Goal: Task Accomplishment & Management: Complete application form

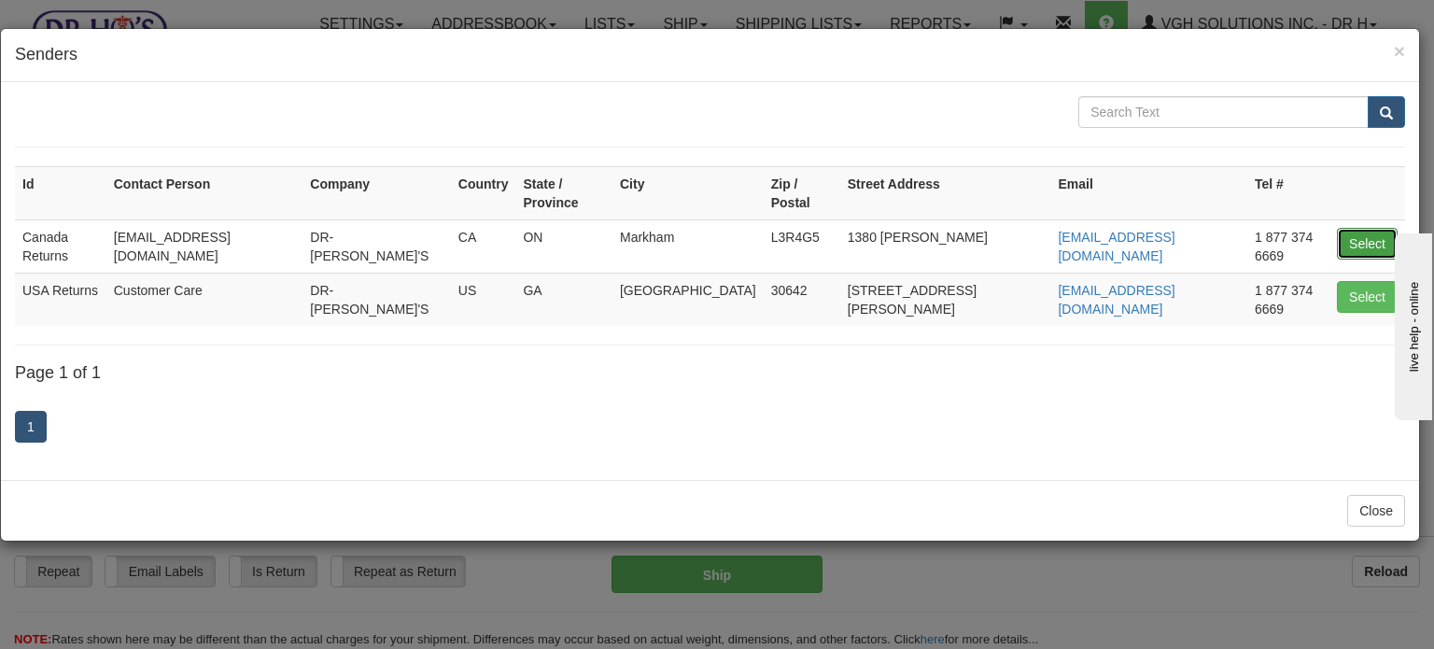
click at [1356, 228] on button "Select" at bounding box center [1367, 244] width 61 height 32
type input "Canada Returns"
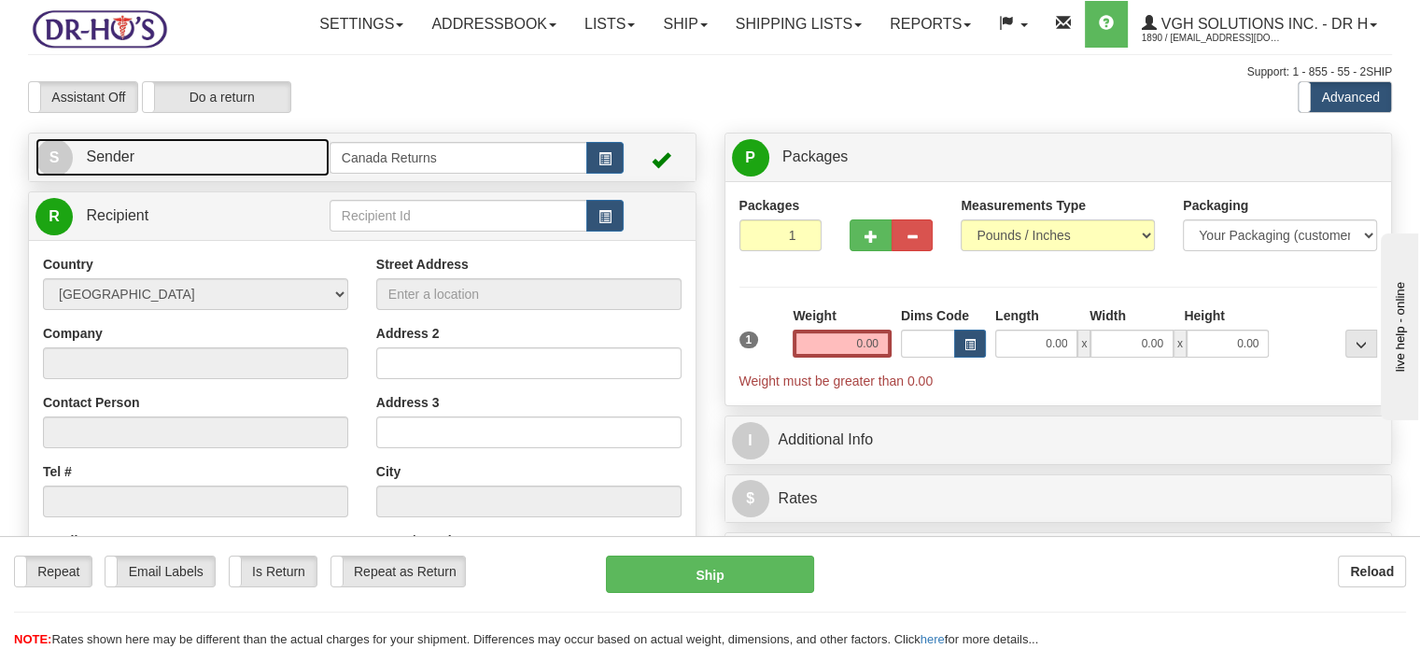
click at [289, 176] on link "S Sender" at bounding box center [182, 157] width 294 height 38
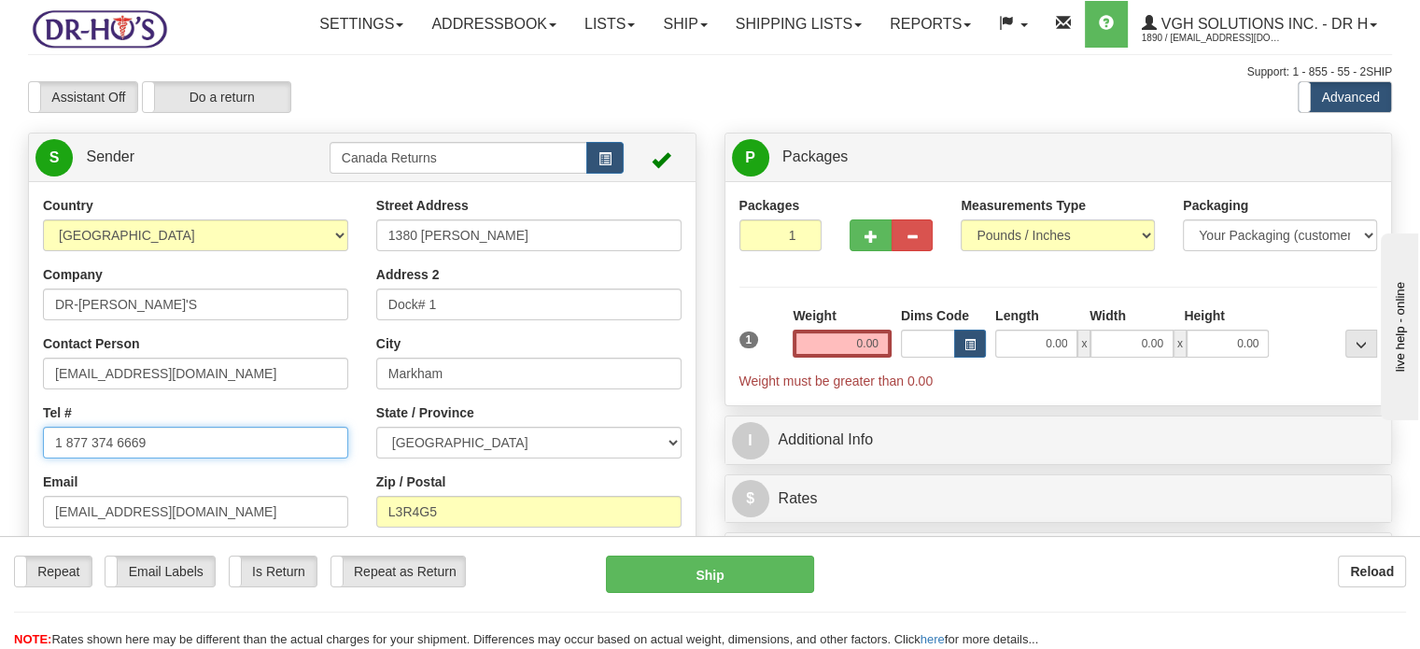
click at [187, 458] on input "1 877 374 6669" at bounding box center [195, 443] width 305 height 32
paste input "5192418115"
click at [187, 458] on input "5192418115" at bounding box center [195, 443] width 305 height 32
type input "5192418115"
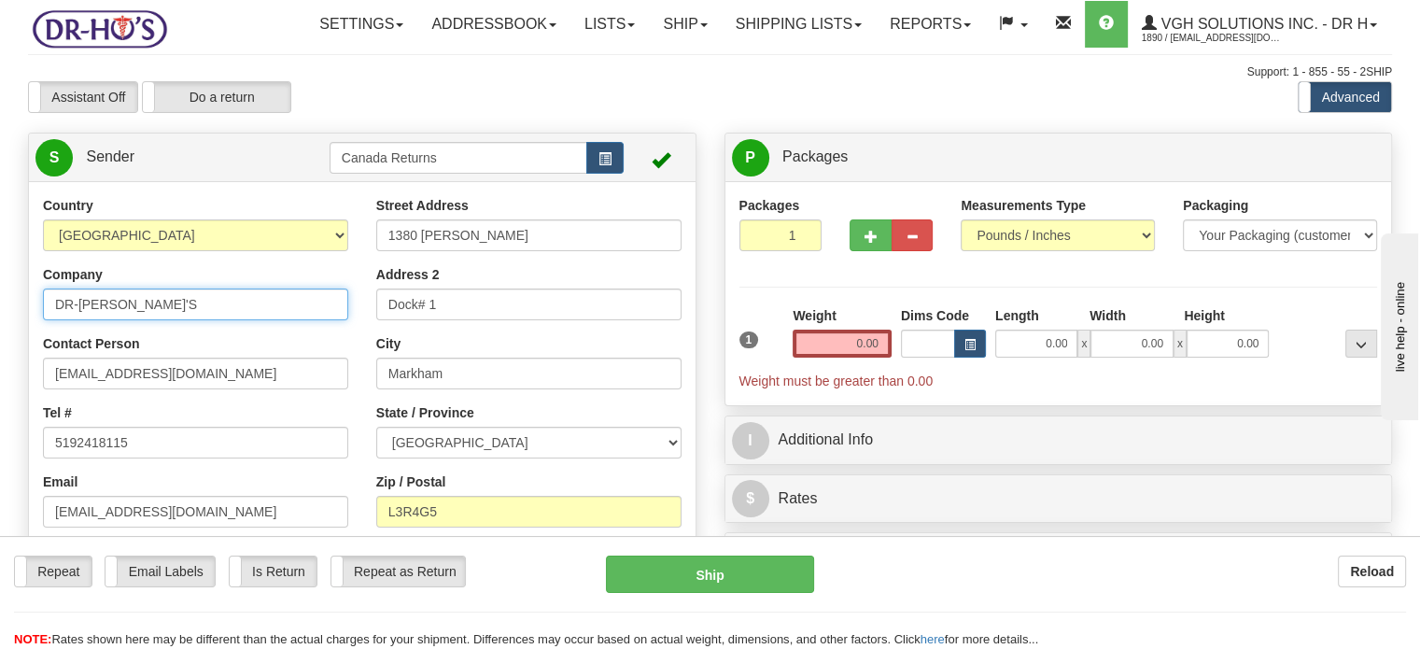
click at [181, 320] on input "DR-[PERSON_NAME]'S" at bounding box center [195, 304] width 305 height 32
type input "D"
type input "[PERSON_NAME]"
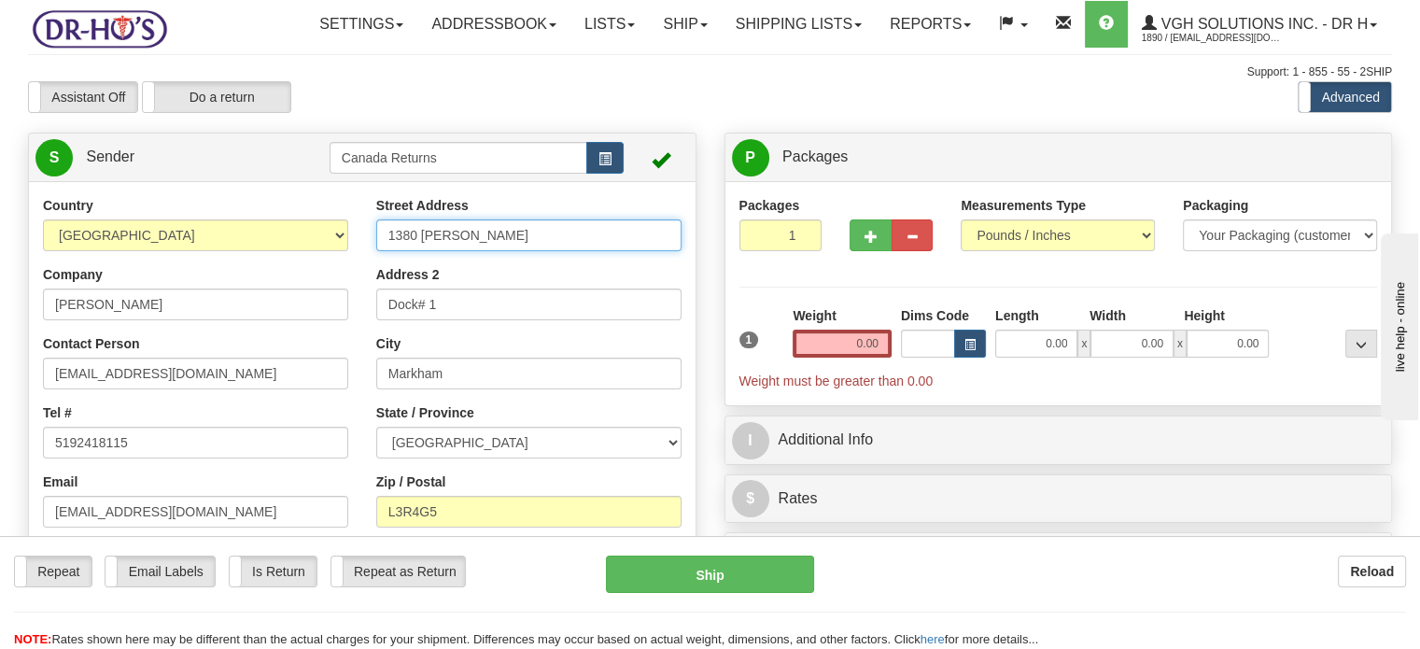
click at [418, 251] on input "1380 [PERSON_NAME]" at bounding box center [528, 235] width 305 height 32
paste input "[STREET_ADDRESS]"
click at [418, 251] on input "[STREET_ADDRESS]" at bounding box center [528, 235] width 305 height 32
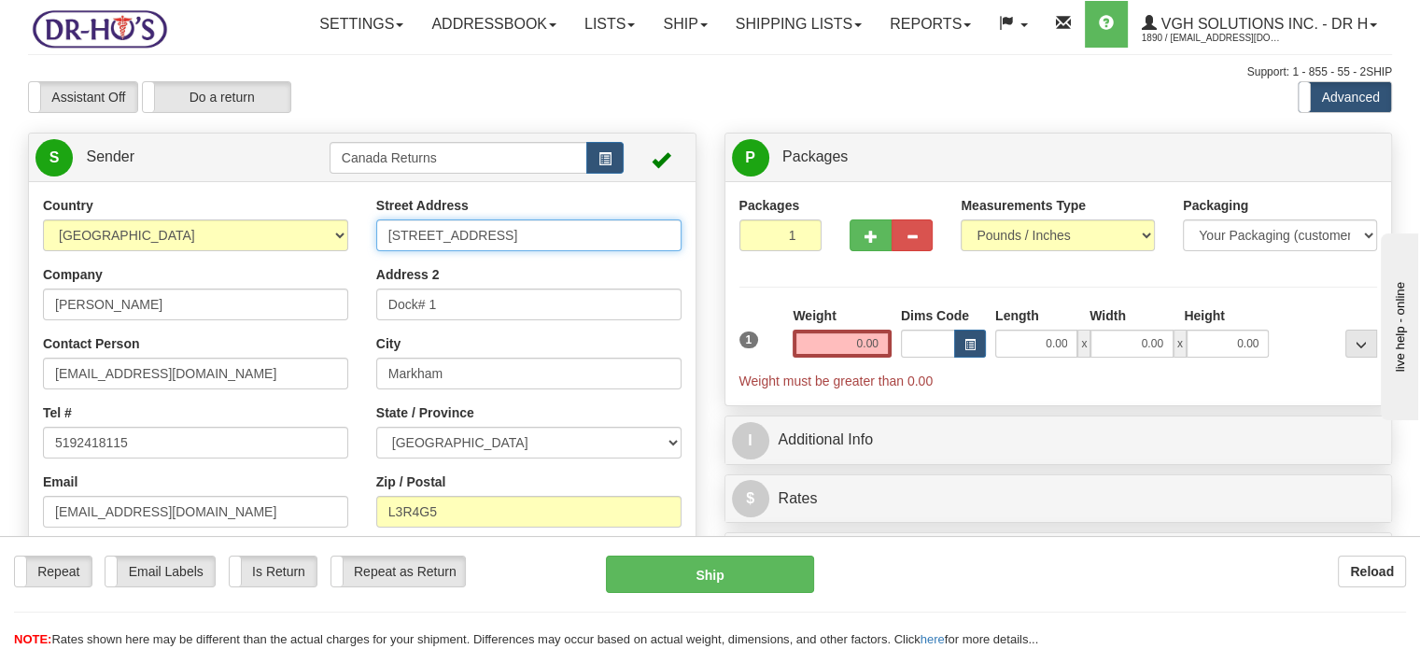
drag, startPoint x: 456, startPoint y: 278, endPoint x: 674, endPoint y: 288, distance: 218.7
click at [674, 251] on input "[STREET_ADDRESS]" at bounding box center [528, 235] width 305 height 32
type input "[STREET_ADDRESS]"
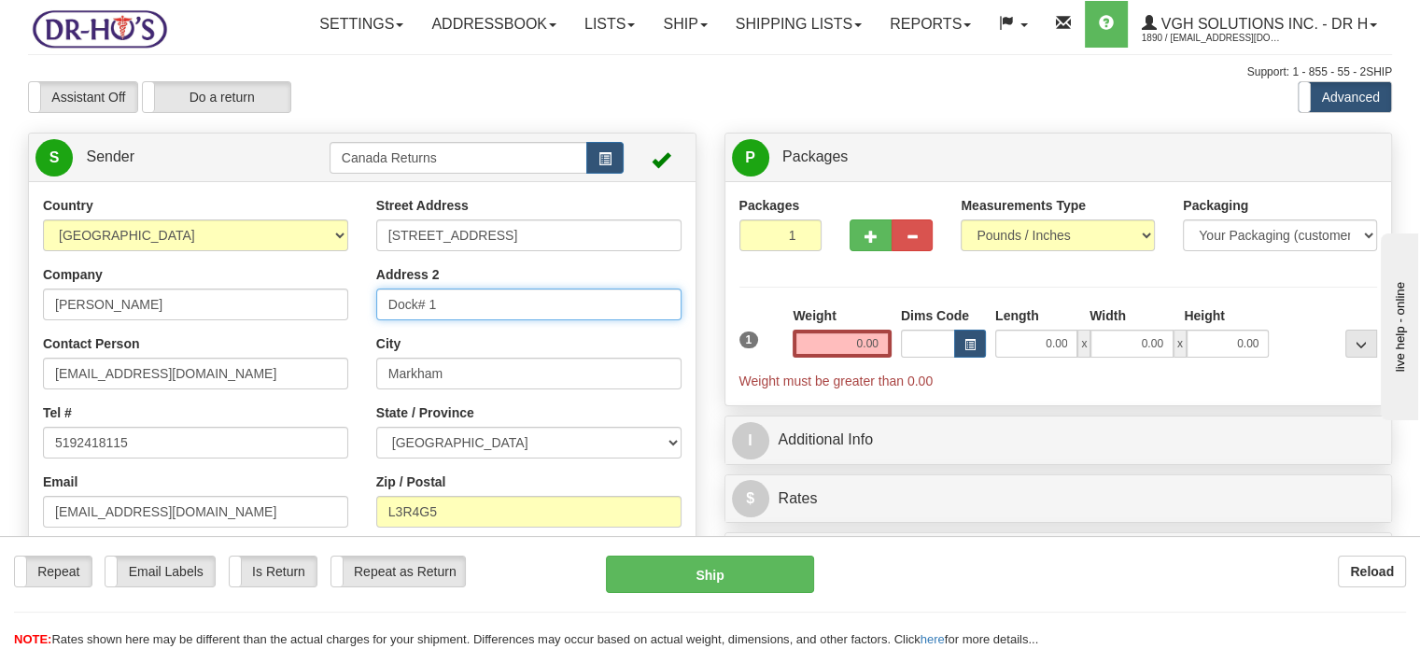
scroll to position [0, 0]
click at [524, 320] on input "Dock# 1" at bounding box center [528, 304] width 305 height 32
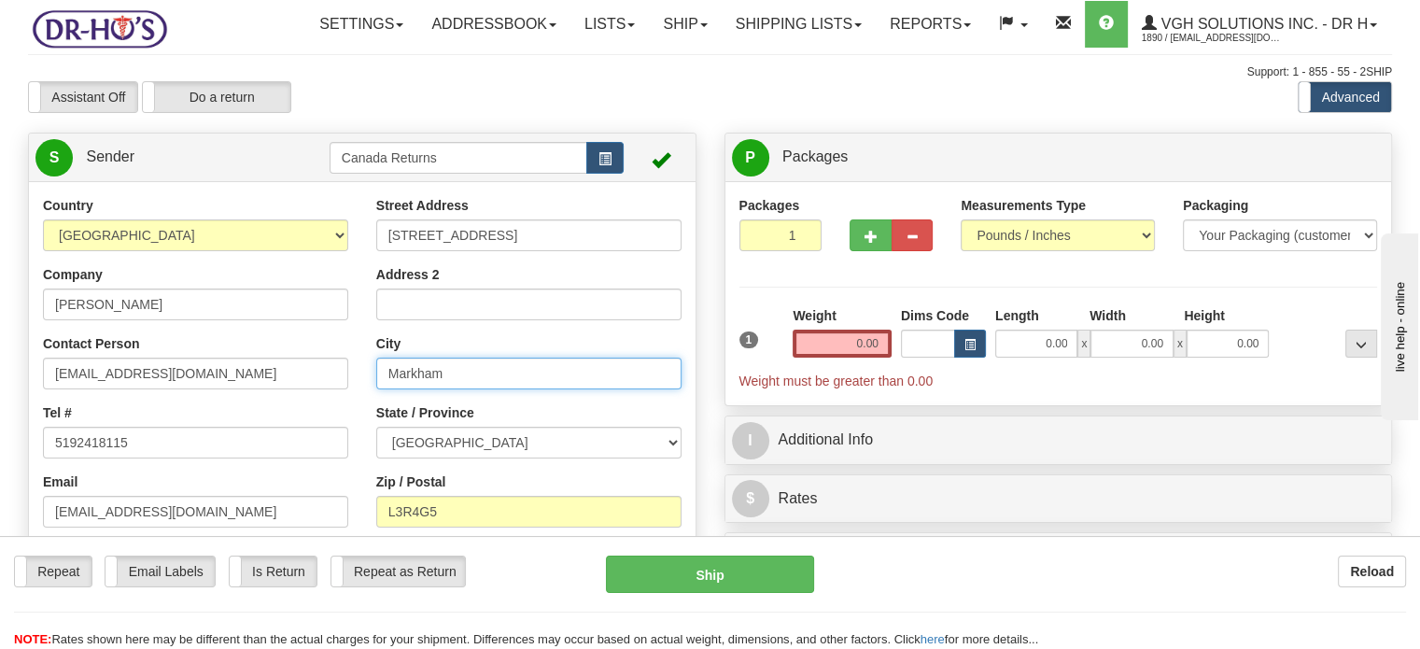
click at [456, 389] on input "Markham" at bounding box center [528, 374] width 305 height 32
paste input "[GEOGRAPHIC_DATA]"
drag, startPoint x: 456, startPoint y: 414, endPoint x: 608, endPoint y: 414, distance: 152.2
click at [608, 389] on input "[GEOGRAPHIC_DATA]" at bounding box center [528, 374] width 305 height 32
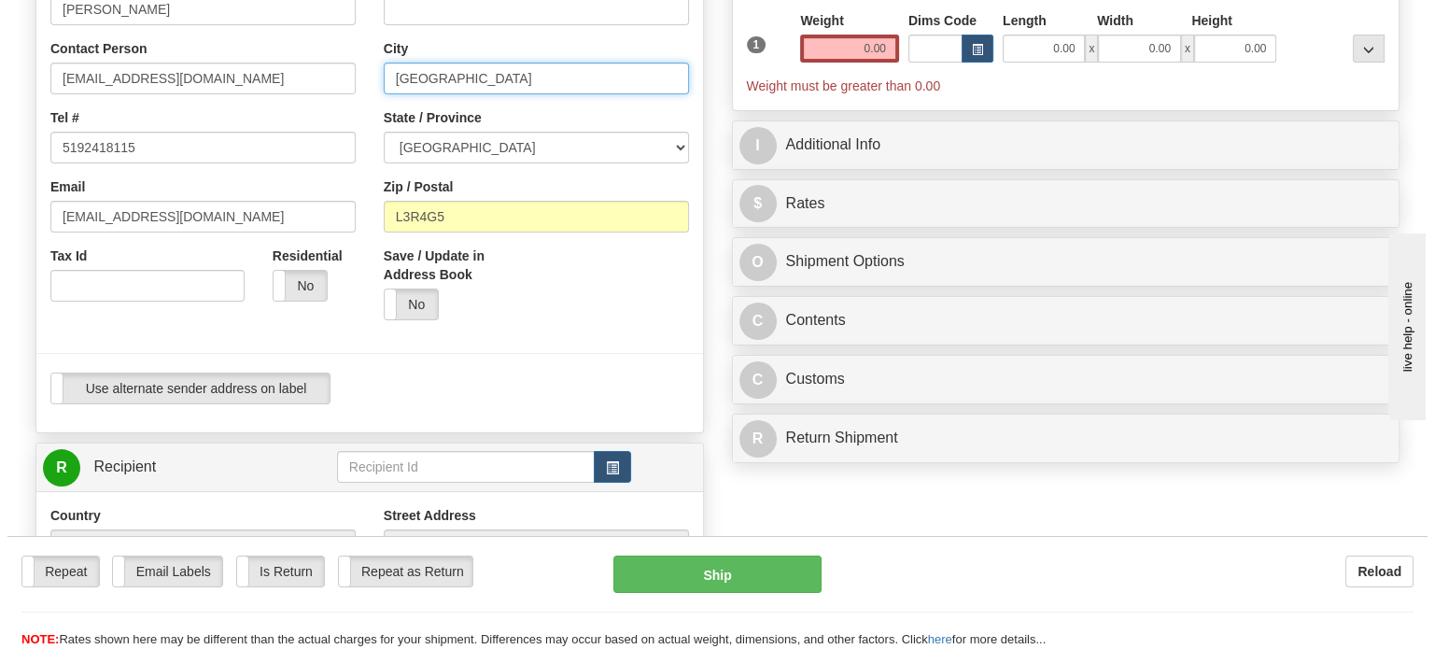
scroll to position [400, 0]
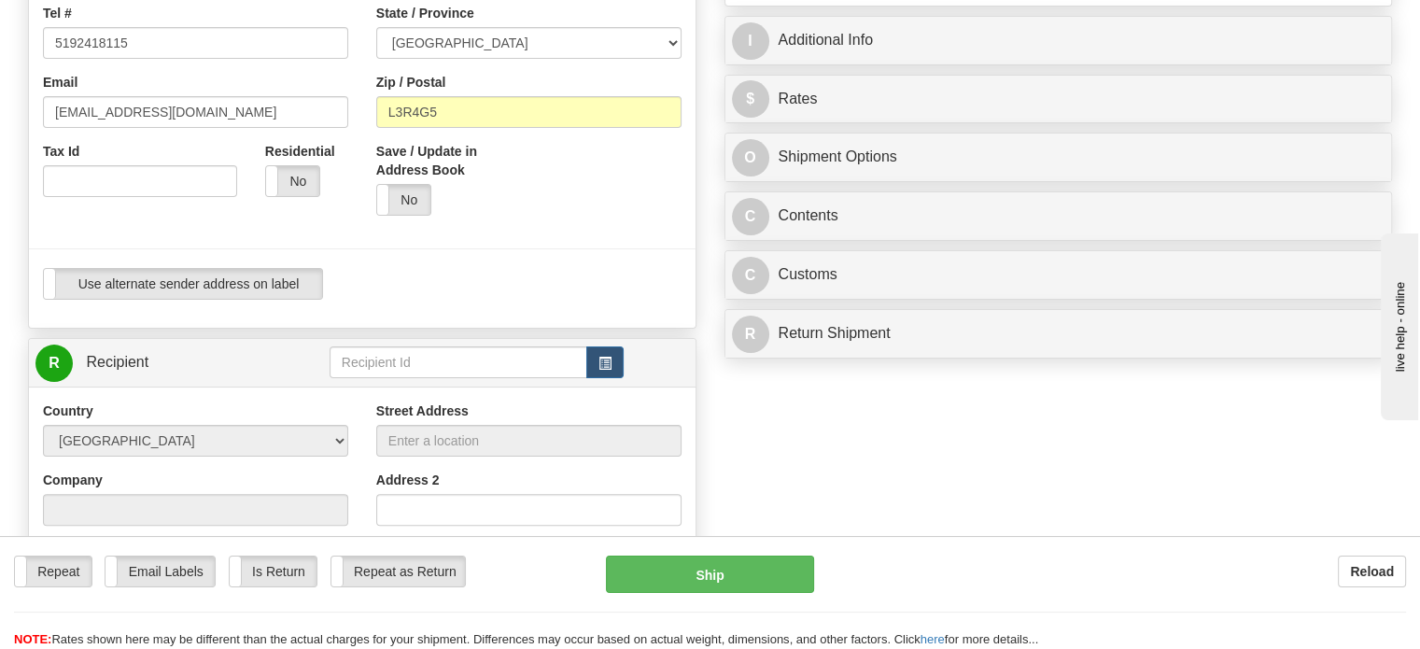
type input "[GEOGRAPHIC_DATA]"
click at [470, 128] on input "L3R4G5" at bounding box center [528, 112] width 305 height 32
paste input "[GEOGRAPHIC_DATA], N1R1N1 [GEOGRAPHIC_DATA]"
click at [470, 128] on input "[GEOGRAPHIC_DATA], N1R1N1 [GEOGRAPHIC_DATA]" at bounding box center [528, 112] width 305 height 32
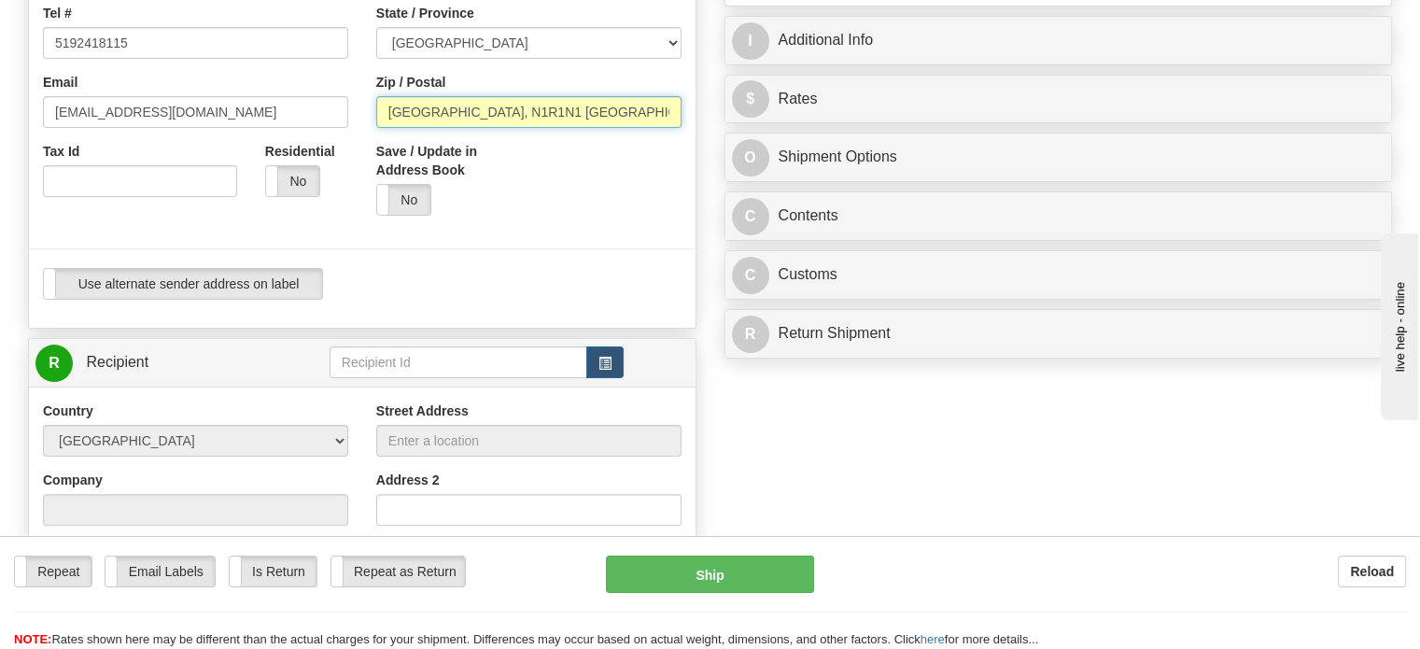
click at [433, 128] on input "[GEOGRAPHIC_DATA], N1R1N1 [GEOGRAPHIC_DATA]" at bounding box center [528, 112] width 305 height 32
click at [512, 128] on input "N1R1N1 [GEOGRAPHIC_DATA]" at bounding box center [528, 112] width 305 height 32
type input "N1R1N1"
click at [597, 378] on button "button" at bounding box center [604, 362] width 37 height 32
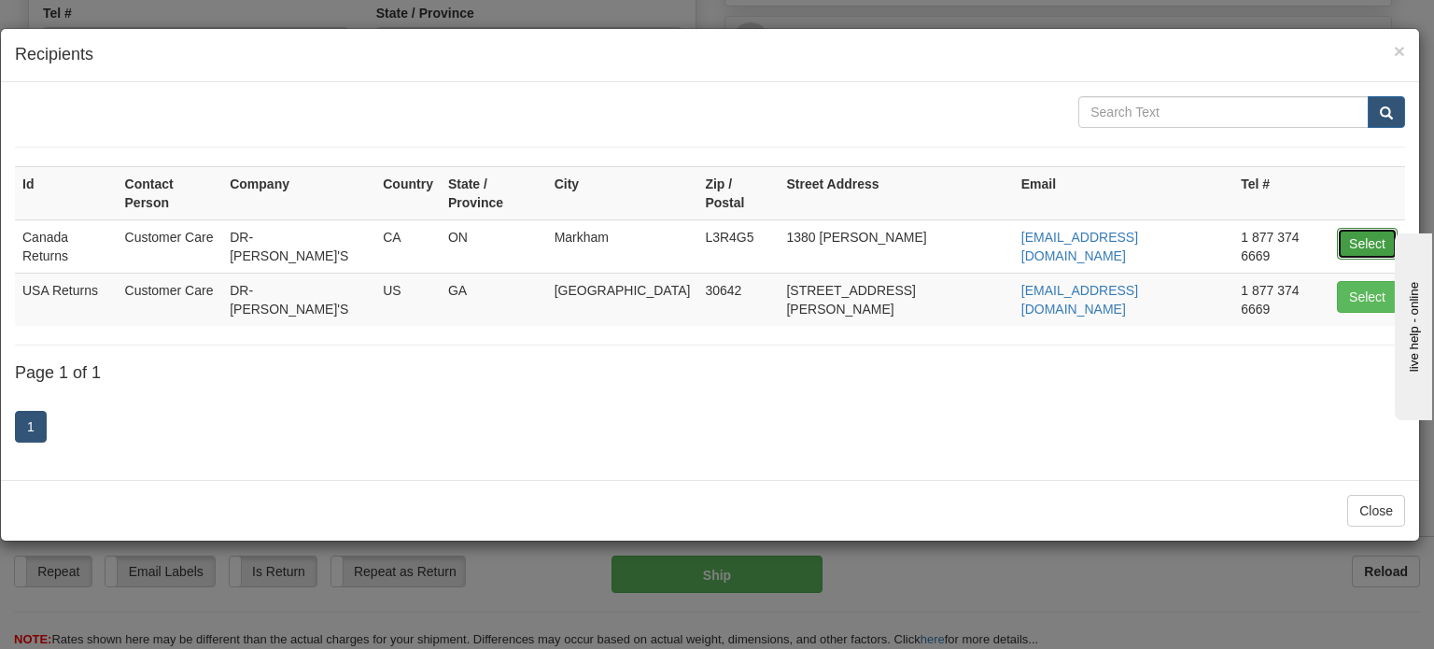
click at [1385, 228] on button "Select" at bounding box center [1367, 244] width 61 height 32
type input "Canada Returns"
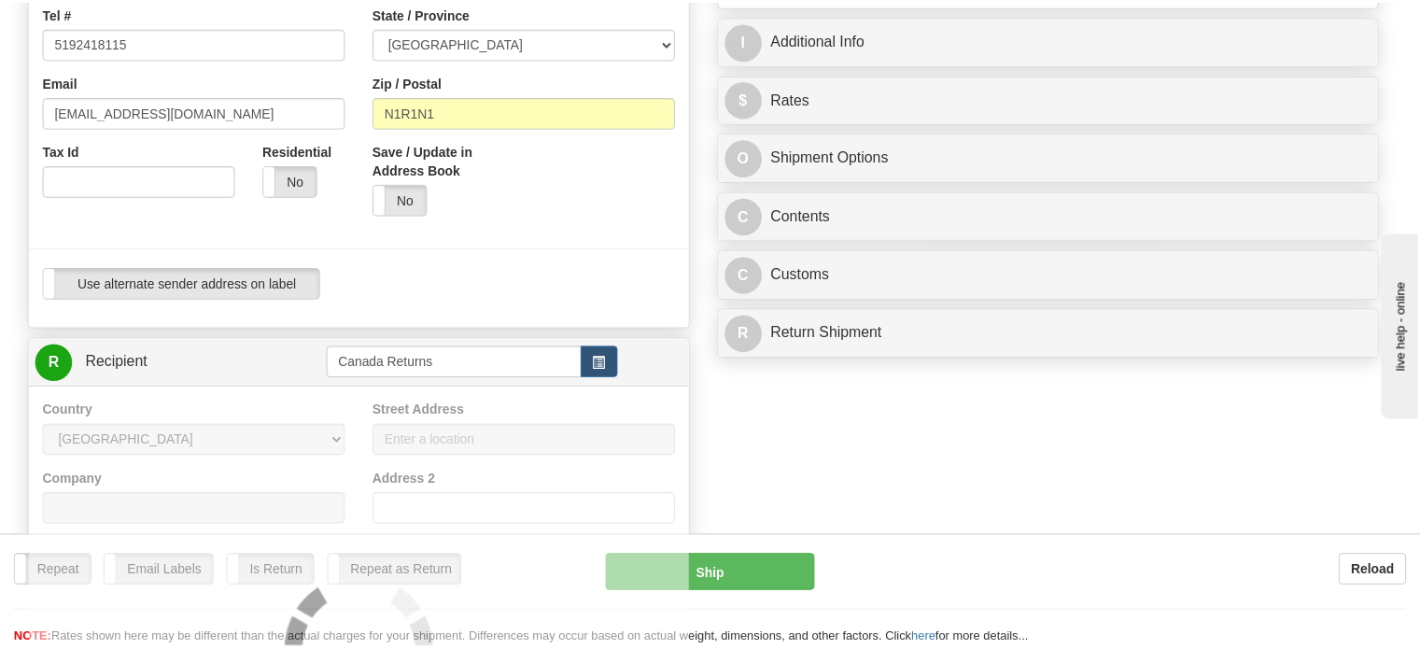
scroll to position [372, 0]
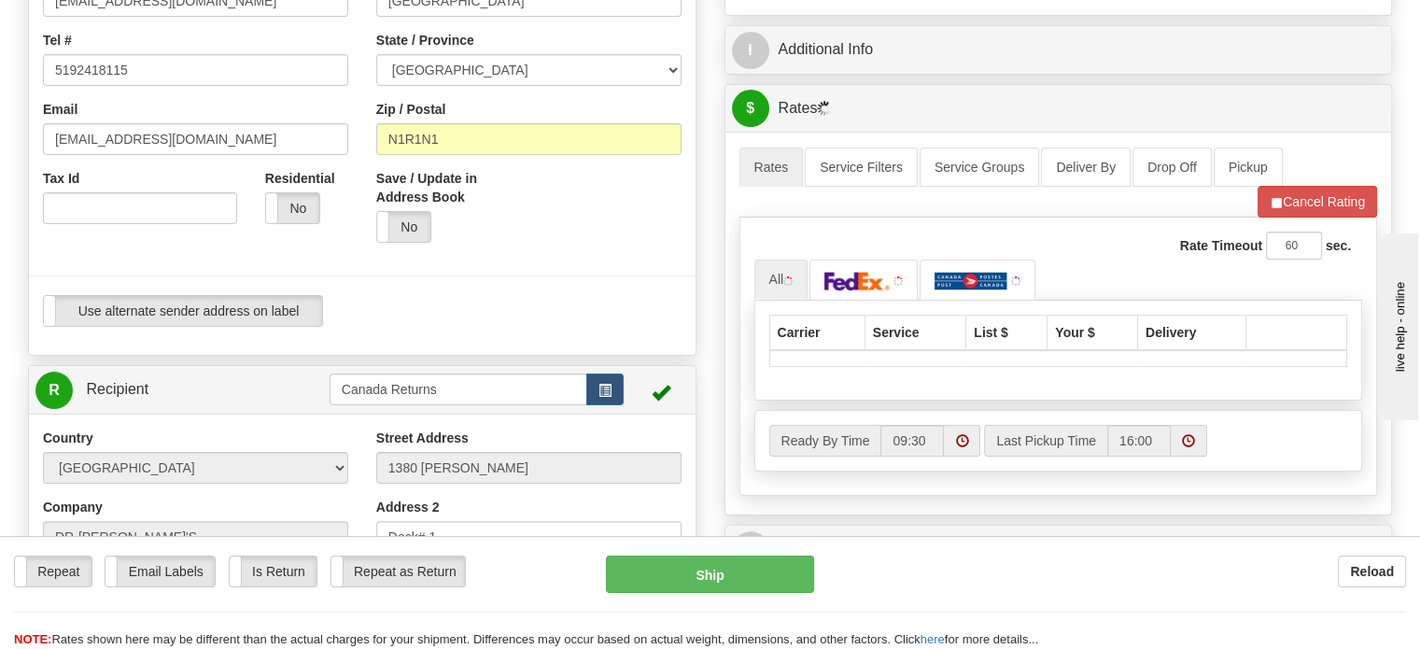
type input "1.00"
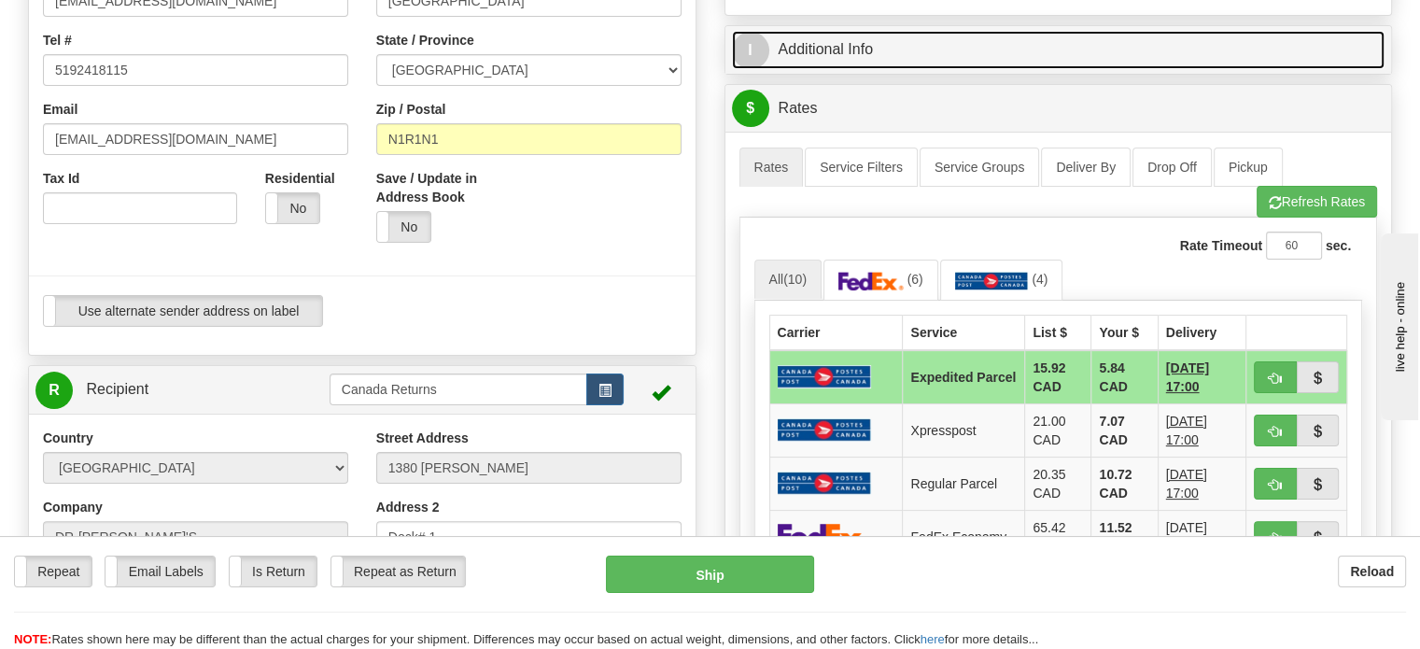
click at [825, 69] on link "I Additional Info" at bounding box center [1058, 50] width 653 height 38
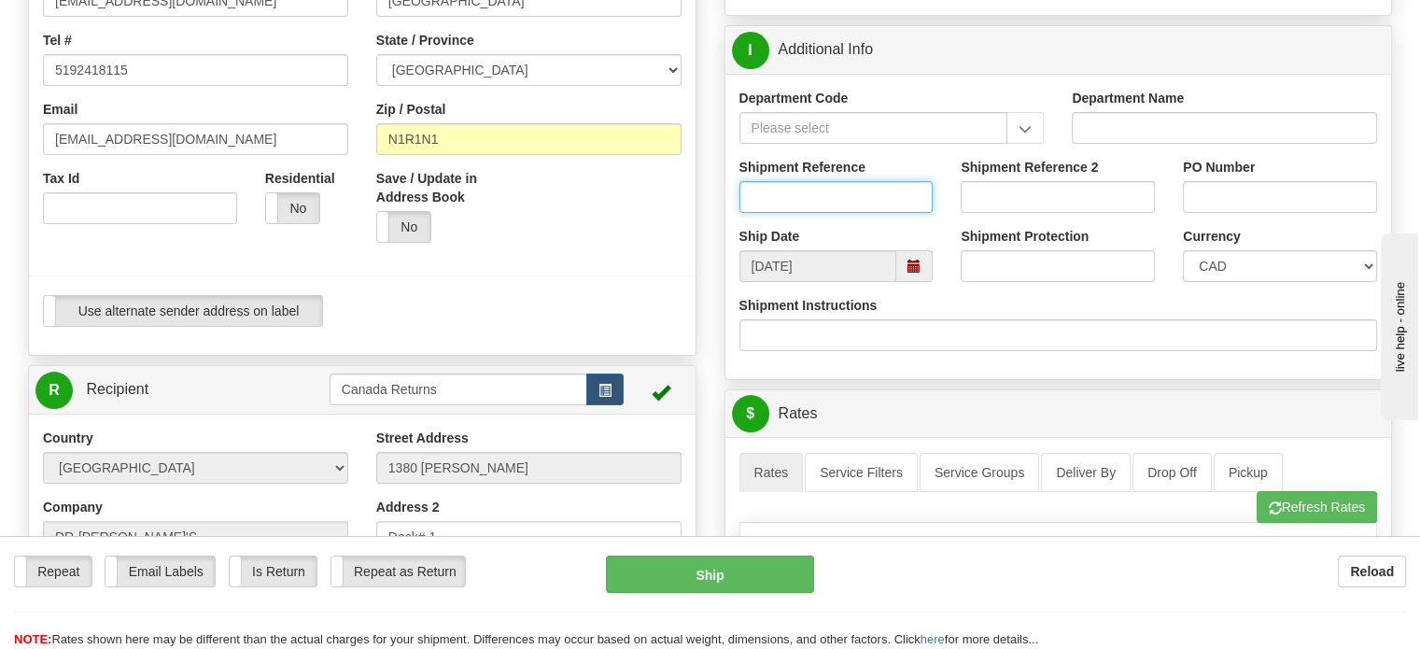
paste input "1191828"
click at [795, 213] on input "Shipment Reference" at bounding box center [836, 197] width 194 height 32
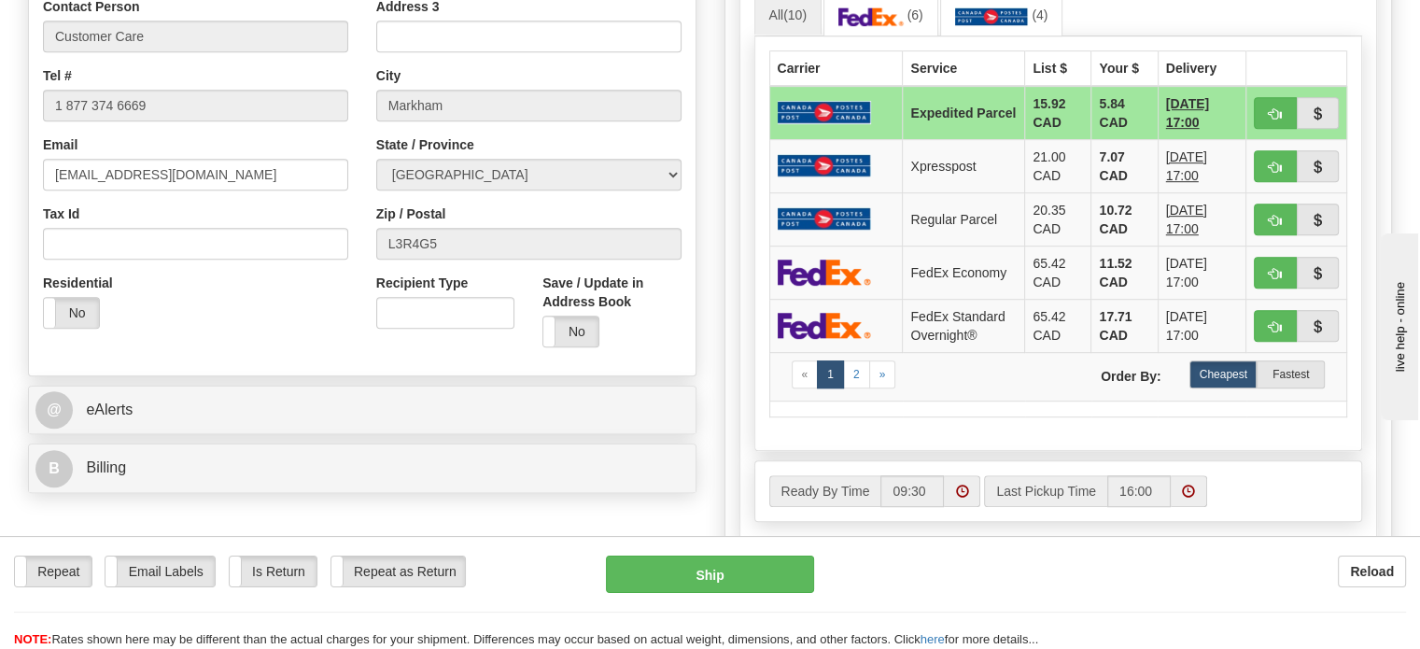
scroll to position [1015, 0]
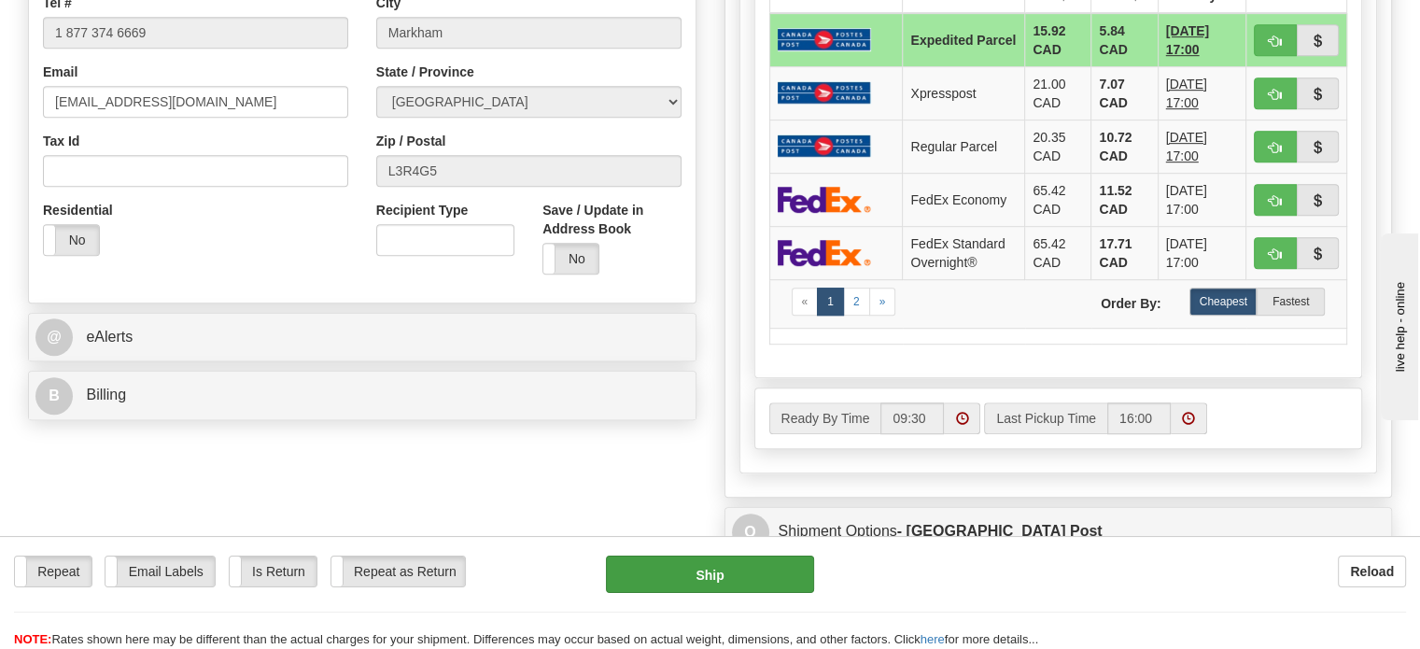
type input "1191828"
click at [730, 579] on button "Ship" at bounding box center [710, 573] width 209 height 37
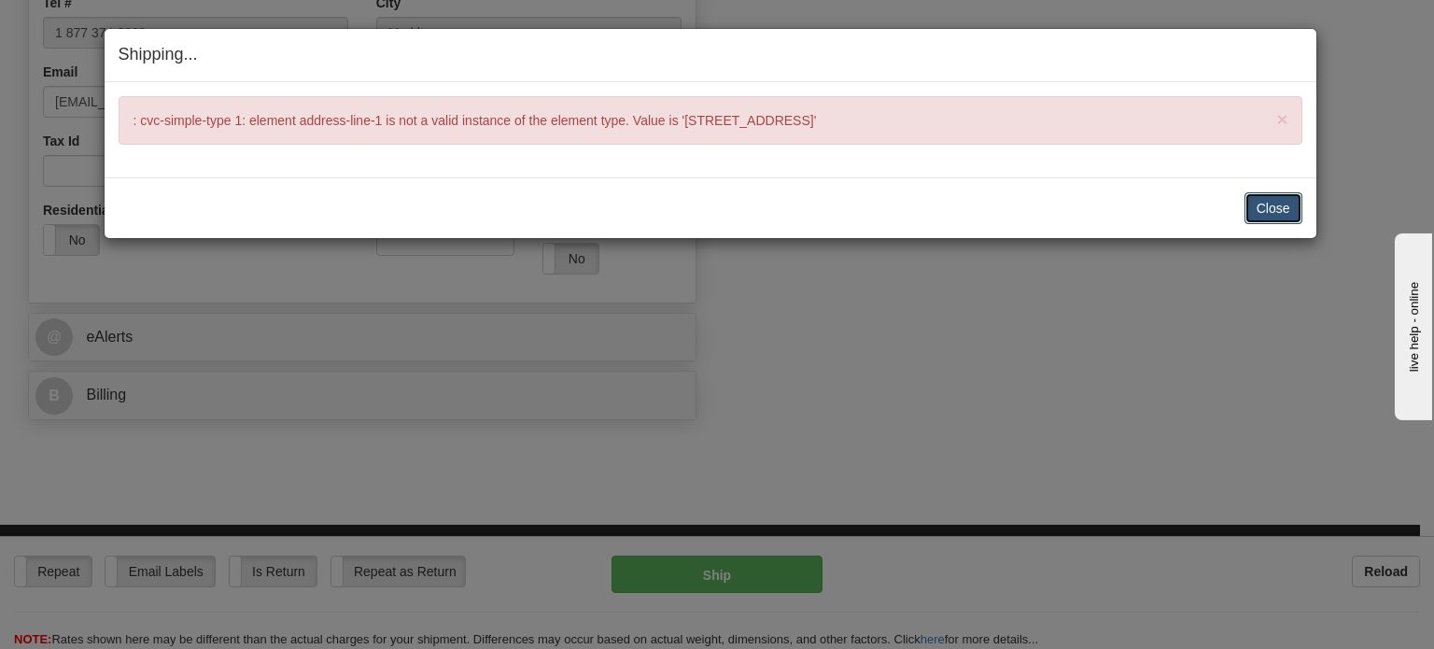
click at [1257, 195] on button "Close" at bounding box center [1273, 208] width 58 height 32
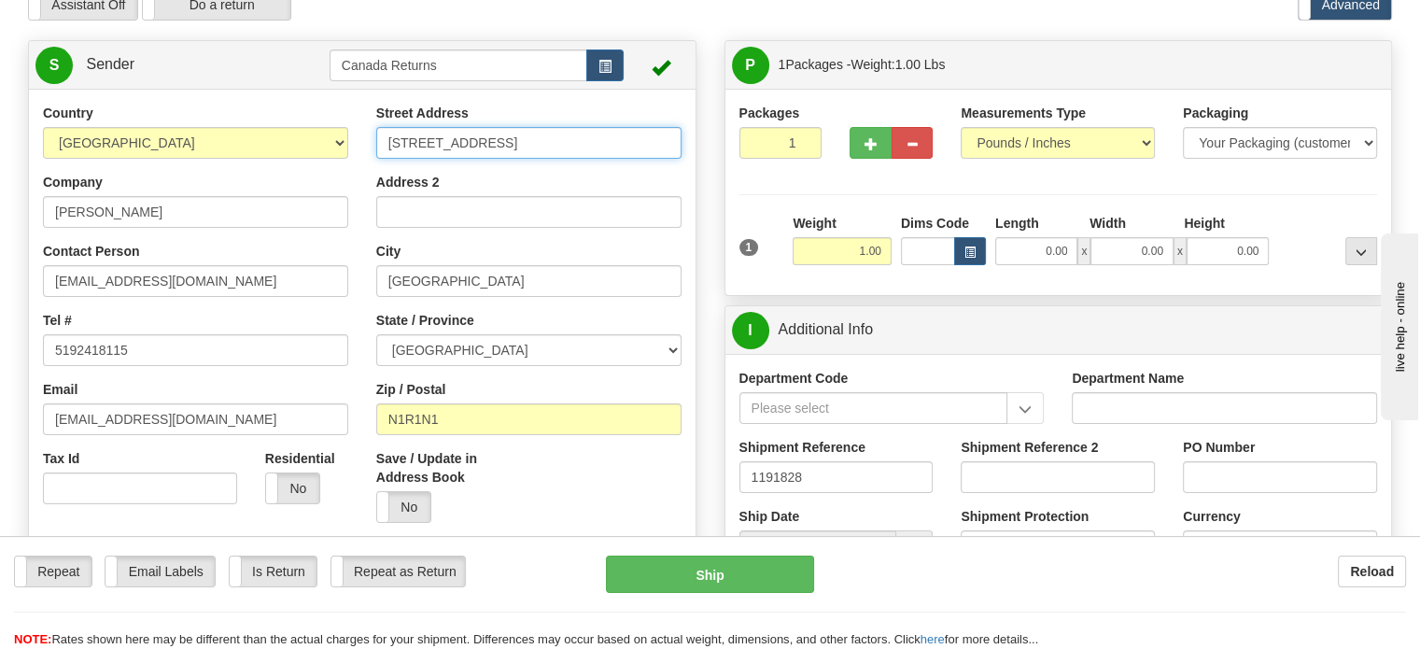
scroll to position [0, 39]
drag, startPoint x: 493, startPoint y: 183, endPoint x: 779, endPoint y: 189, distance: 285.7
click at [779, 40] on div "Create a label for the return Create Pickup Without Label S Sender" at bounding box center [710, 40] width 1392 height 0
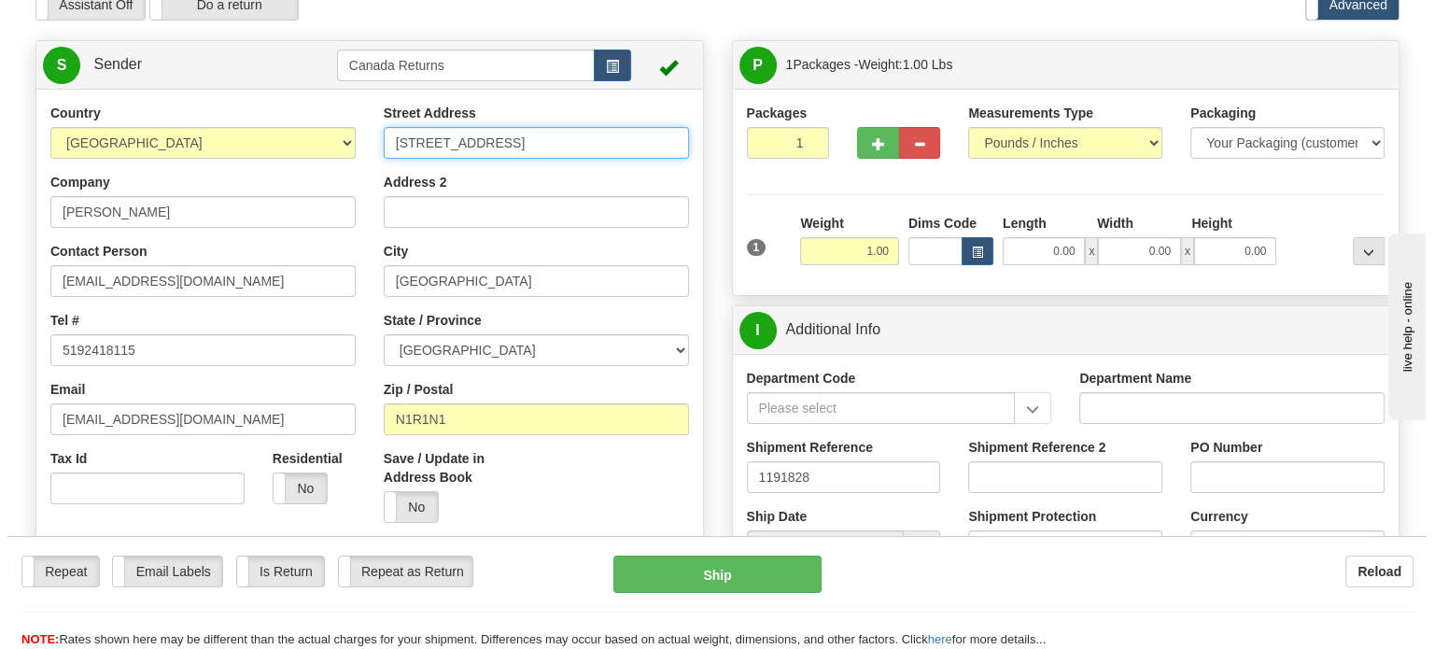
scroll to position [0, 0]
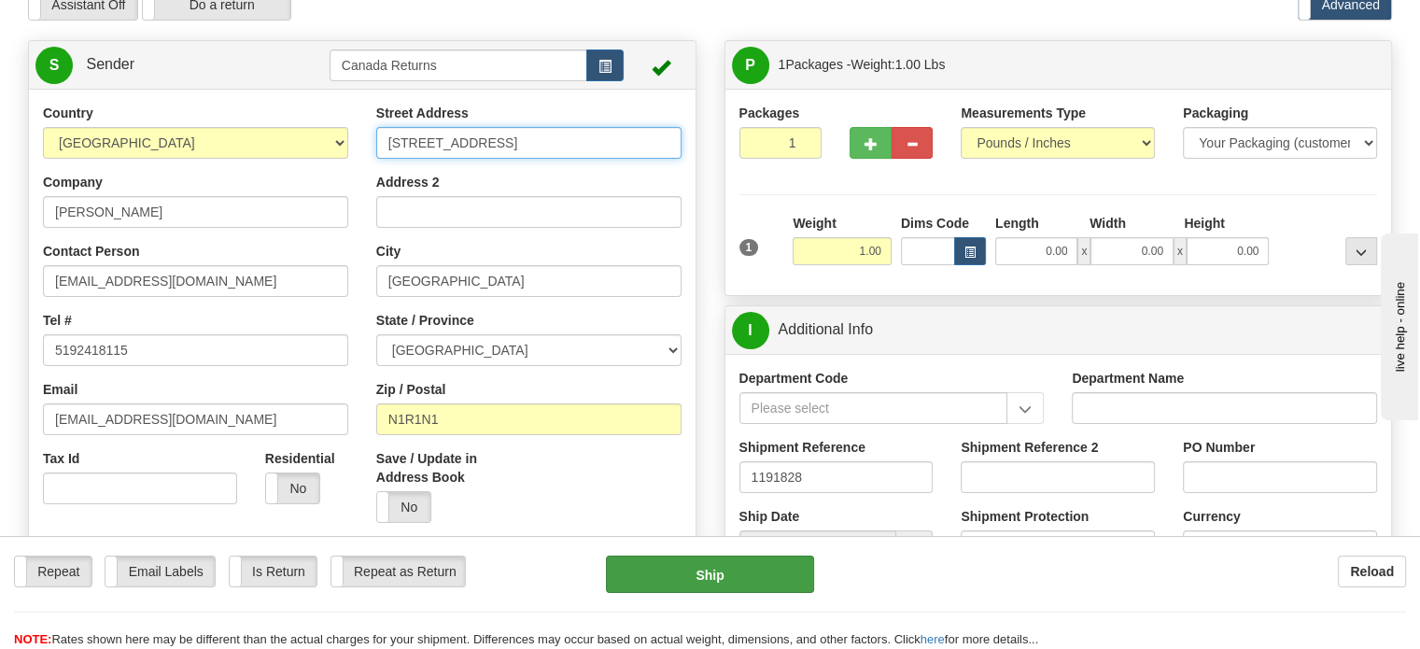
type input "[STREET_ADDRESS]"
click at [732, 591] on button "Ship" at bounding box center [710, 573] width 209 height 37
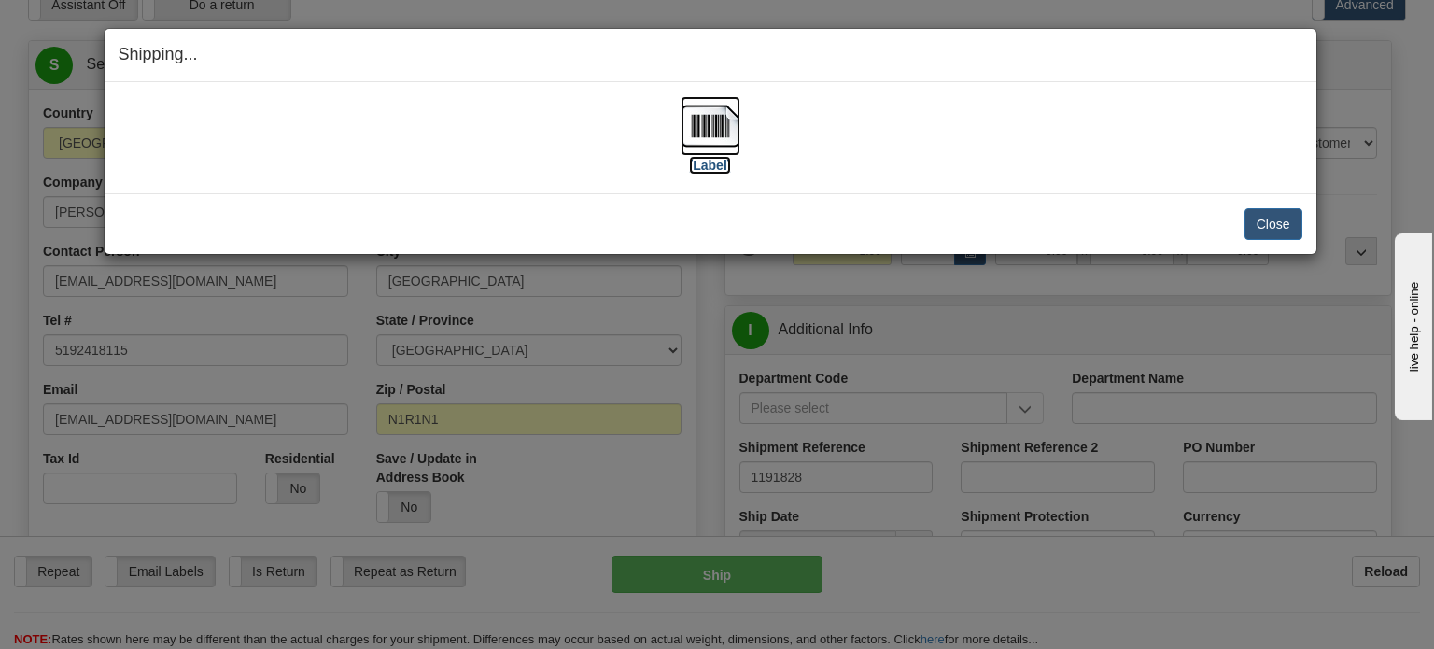
click at [734, 110] on img at bounding box center [711, 126] width 60 height 60
